Goal: Book appointment/travel/reservation

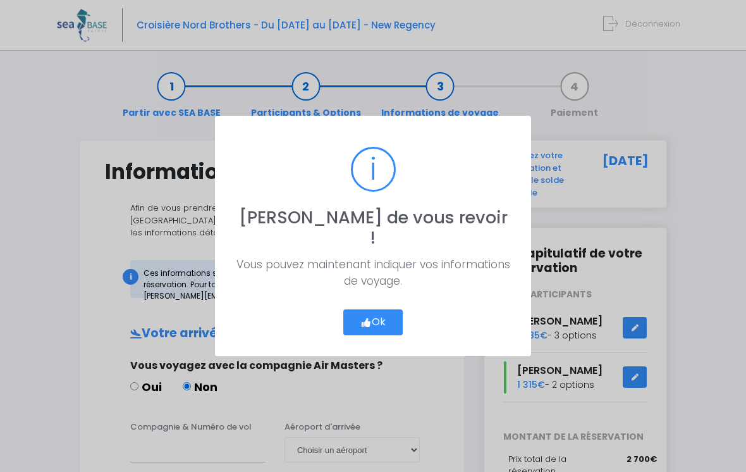
click at [389, 309] on button "Ok" at bounding box center [372, 322] width 59 height 27
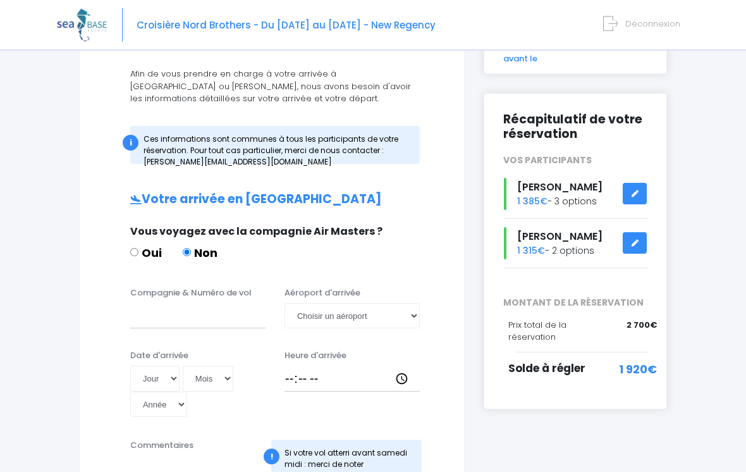
scroll to position [134, 0]
click at [152, 310] on input "Compagnie & Numéro de vol" at bounding box center [197, 315] width 135 height 25
click at [171, 317] on input "Compagnie & Numéro de vol" at bounding box center [197, 314] width 135 height 25
type input "E"
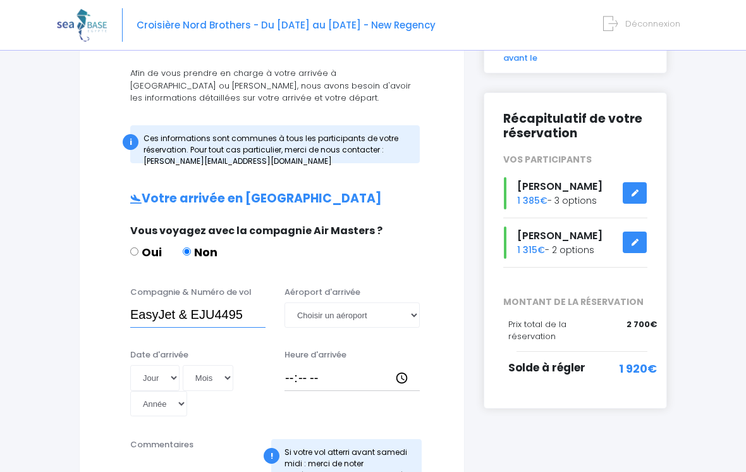
type input "EasyJet & EJU4495"
click at [372, 318] on select "Choisir un aéroport [GEOGRAPHIC_DATA][PERSON_NAME]" at bounding box center [352, 314] width 135 height 25
select select "Hurghada"
click at [149, 377] on select "Jour 01 02 03 04 05 06 07 08 09 10 11 12 13 14 15 16 17 18 19 20 21 22 23 24 25…" at bounding box center [154, 377] width 49 height 25
select select "08"
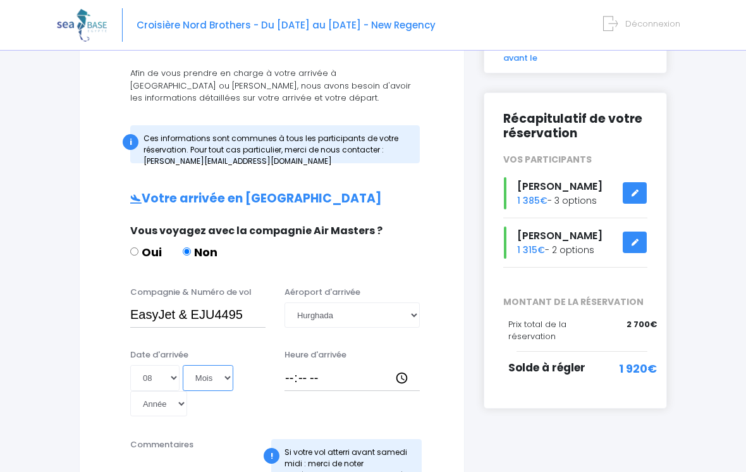
click at [198, 381] on select "Mois 01 02 03 04 05 06 07 08 09 10 11 12" at bounding box center [208, 377] width 51 height 25
select select "11"
click at [187, 391] on select "Année 2045 2044 2043 2042 2041 2040 2039 2038 2037 2036 2035 2034 2033 2032 203…" at bounding box center [158, 403] width 57 height 25
select select "2045"
type input "[DATE]"
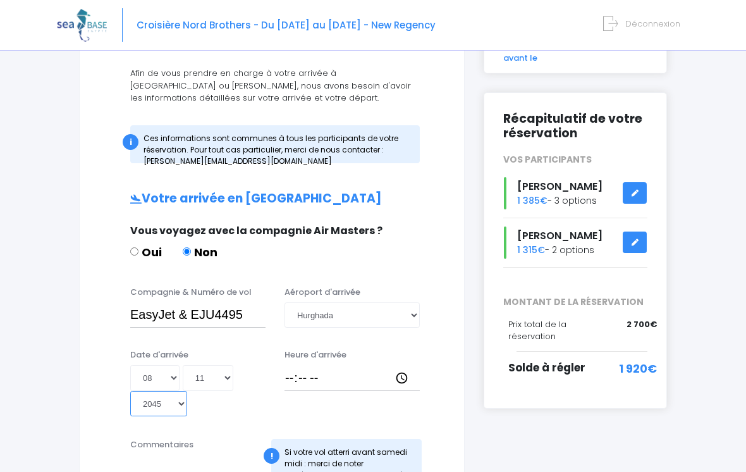
click at [187, 391] on select "Année 2045 2044 2043 2042 2041 2040 2039 2038 2037 2036 2035 2034 2033 2032 203…" at bounding box center [158, 403] width 57 height 25
select select "2025"
type input "[DATE]"
click at [342, 381] on input "Heure d'arrivée" at bounding box center [352, 377] width 135 height 25
type input "18:30"
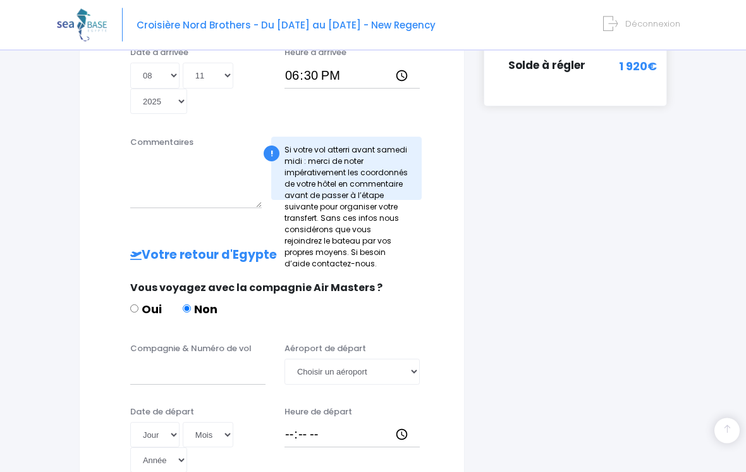
scroll to position [438, 0]
click at [137, 358] on input "Compagnie & Numéro de vol" at bounding box center [197, 370] width 135 height 25
click at [221, 358] on input "EasyJet &" at bounding box center [197, 370] width 135 height 25
type input "EasyJet & EJU4496"
click at [360, 358] on select "Choisir un aéroport [GEOGRAPHIC_DATA][PERSON_NAME]" at bounding box center [352, 370] width 135 height 25
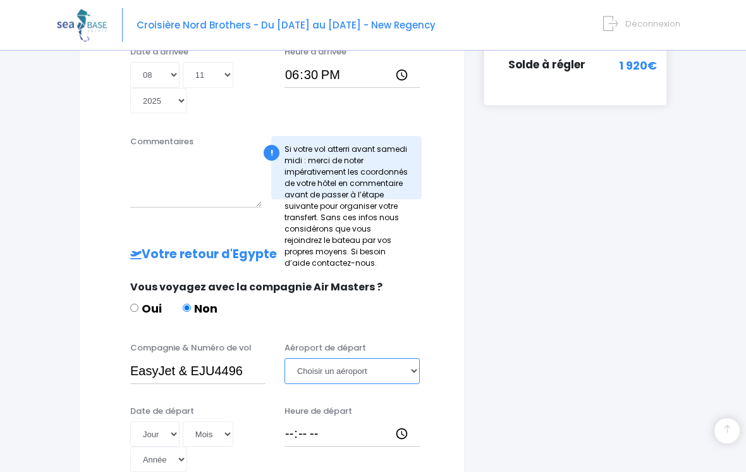
select select "Hurghada"
click at [324, 421] on input "Heure de départ" at bounding box center [352, 433] width 135 height 25
type input "19:15"
click at [163, 421] on select "Jour 01 02 03 04 05 06 07 08 09 10 11 12 13 14 15 16 17 18 19 20 21 22 23 24 25…" at bounding box center [154, 433] width 49 height 25
select select "15"
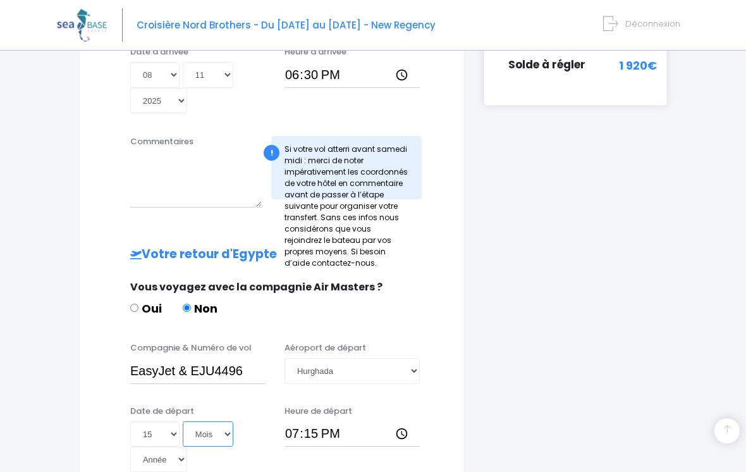
click at [197, 421] on select "Mois 01 02 03 04 05 06 07 08 09 10 11 12" at bounding box center [208, 433] width 51 height 25
select select "11"
click at [187, 446] on select "Année 2045 2044 2043 2042 2041 2040 2039 2038 2037 2036 2035 2034 2033 2032 203…" at bounding box center [158, 458] width 57 height 25
select select "2025"
type input "[DATE]"
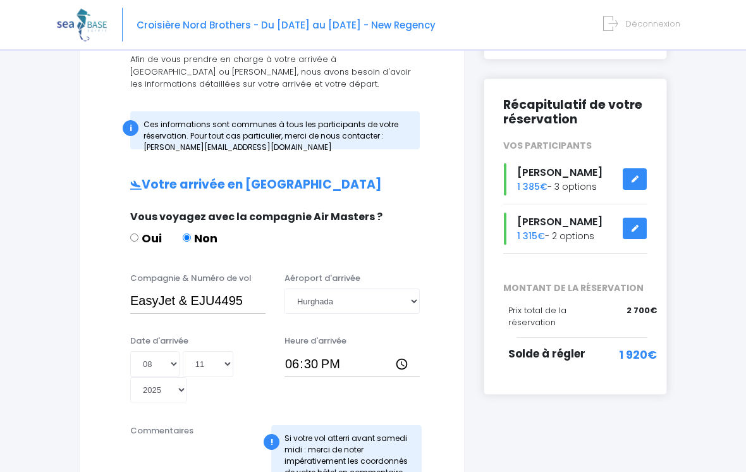
scroll to position [58, 0]
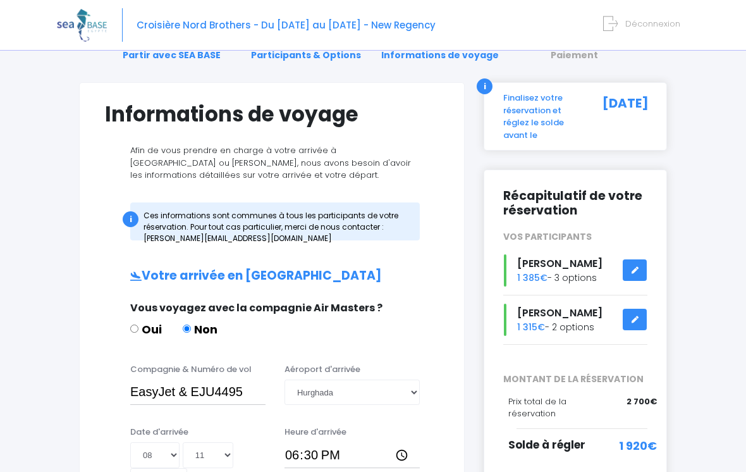
click at [635, 270] on icon at bounding box center [634, 270] width 9 height 0
click at [636, 270] on icon at bounding box center [634, 270] width 9 height 0
click at [637, 270] on icon at bounding box center [634, 270] width 9 height 0
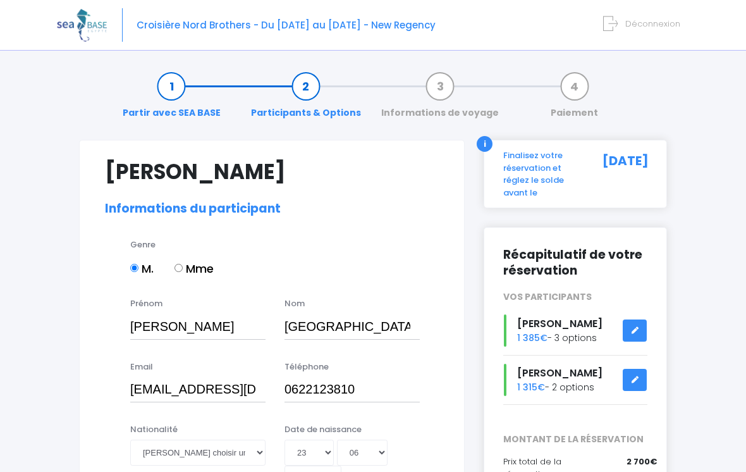
select select "N3"
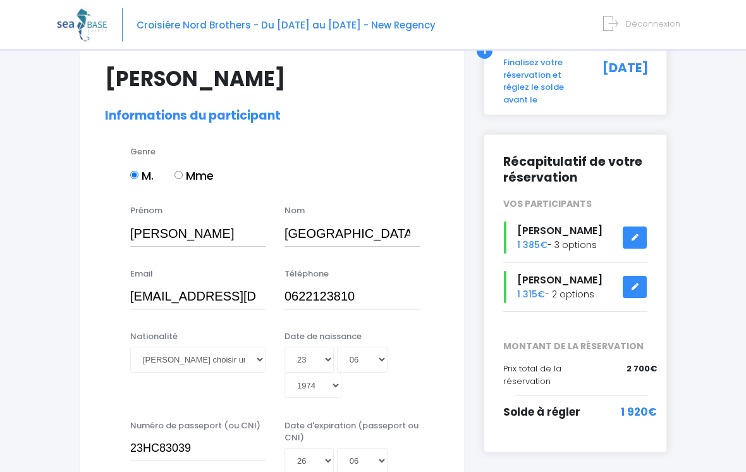
scroll to position [129, 0]
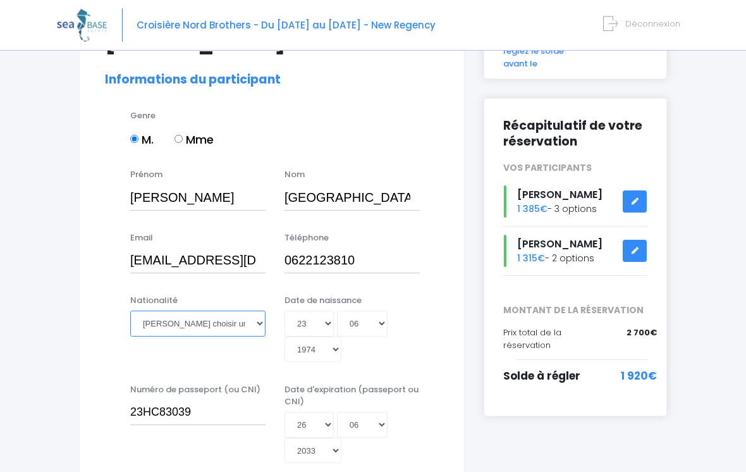
click at [162, 325] on select "Veuillez choisir une nationalité [DEMOGRAPHIC_DATA] Algerienne Allemande [GEOGR…" at bounding box center [197, 322] width 135 height 25
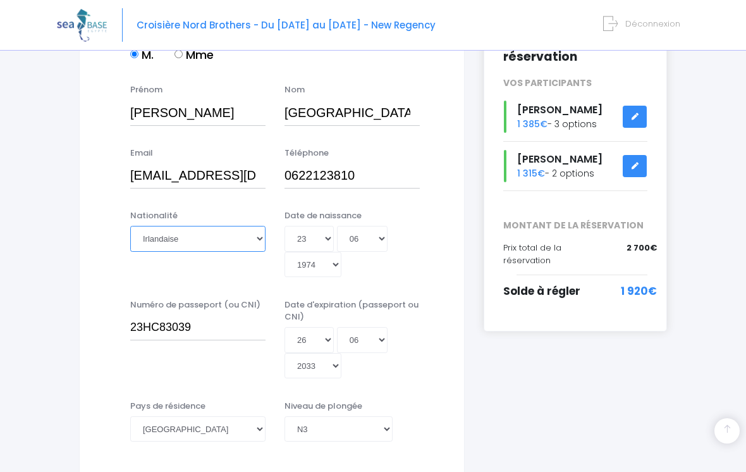
scroll to position [211, 0]
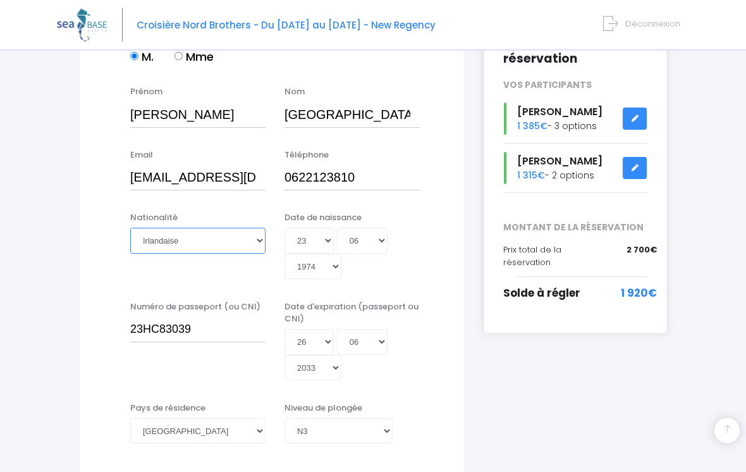
click at [253, 239] on select "Veuillez choisir une nationalité Afghane Albanaise Algerienne Allemande America…" at bounding box center [197, 240] width 135 height 25
select select "Française"
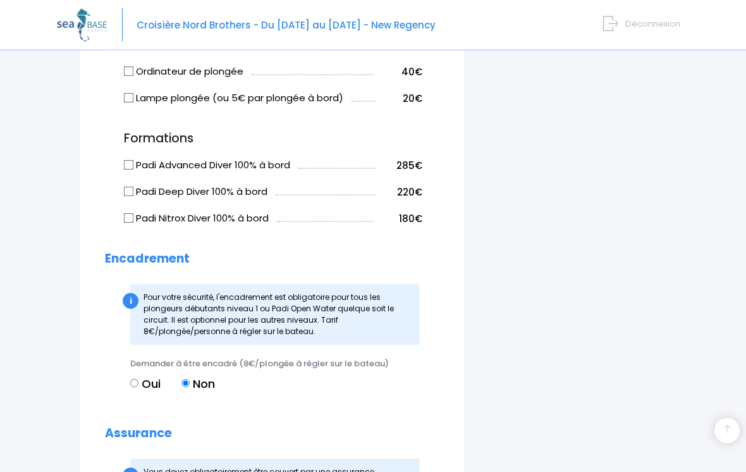
scroll to position [1153, 0]
click at [138, 379] on input "Oui" at bounding box center [134, 383] width 8 height 8
radio input "true"
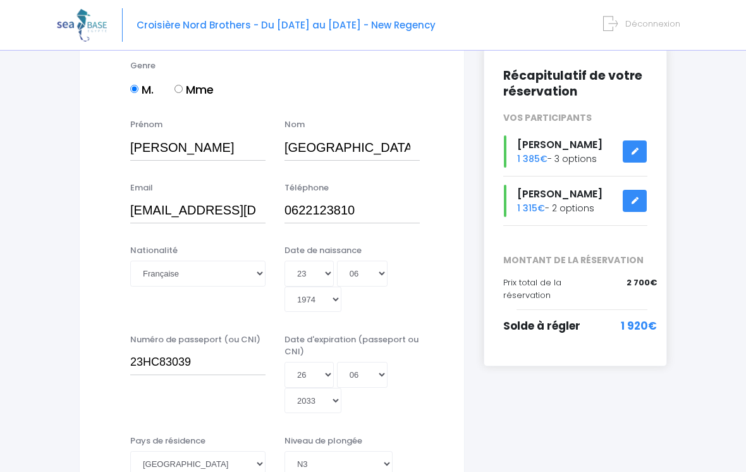
scroll to position [180, 0]
